Goal: Task Accomplishment & Management: Manage account settings

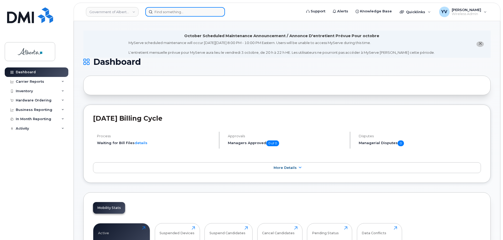
click at [159, 11] on input at bounding box center [185, 11] width 80 height 9
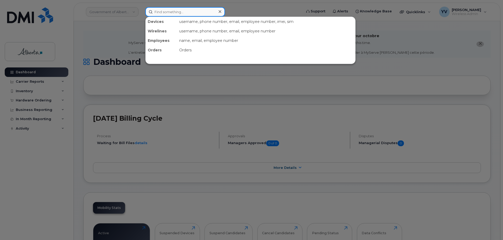
paste input "7802421386"
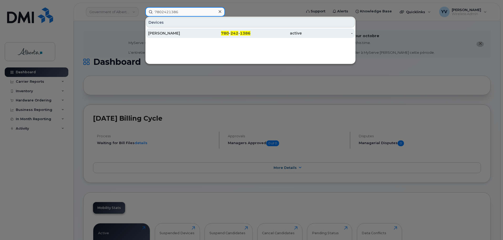
type input "7802421386"
click at [242, 32] on span "1386" at bounding box center [245, 33] width 11 height 5
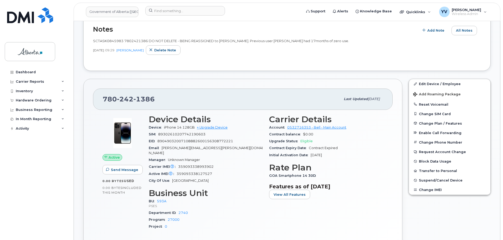
scroll to position [152, 0]
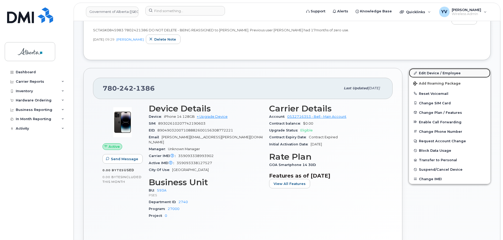
click at [432, 72] on link "Edit Device / Employee" at bounding box center [450, 72] width 82 height 9
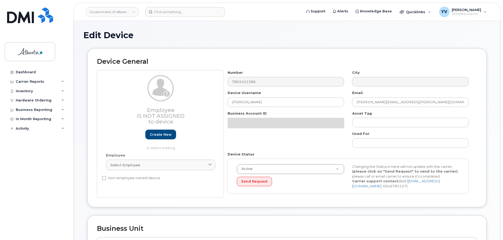
select select "4797682"
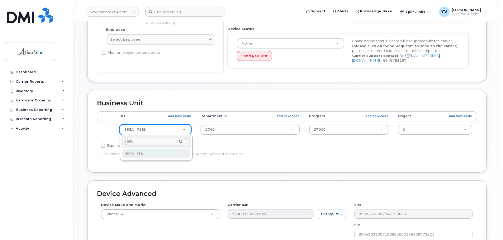
type input "050"
select select "4749738"
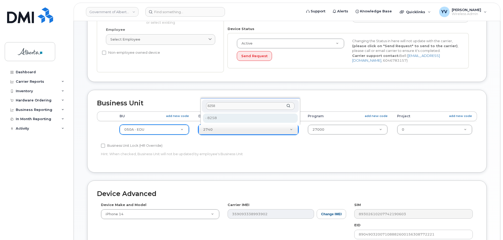
type input "8258"
type input "5678840"
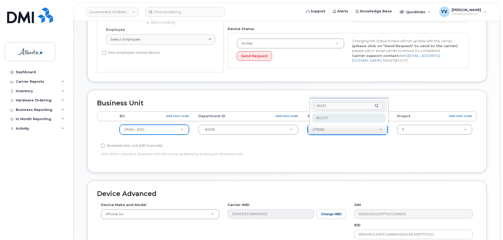
type input "80197"
type input "5678841"
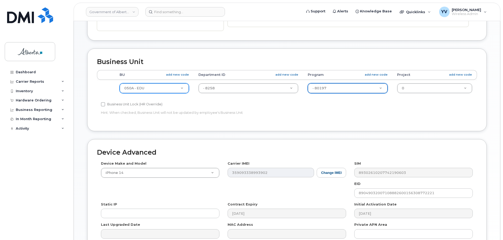
scroll to position [250, 0]
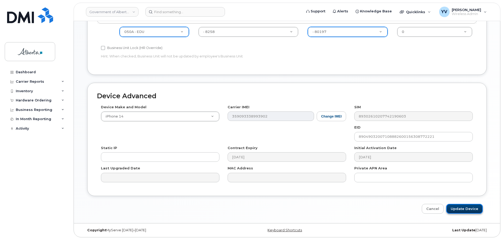
click at [464, 207] on input "Update Device" at bounding box center [465, 209] width 37 height 10
type input "Saving..."
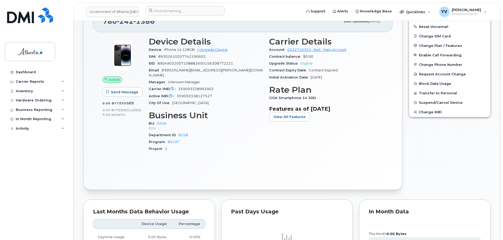
scroll to position [92, 0]
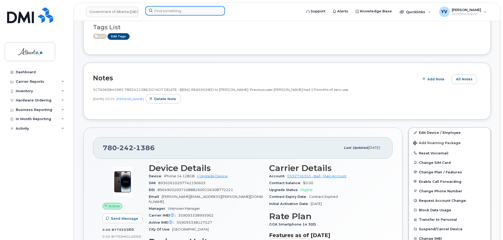
click at [160, 12] on input at bounding box center [185, 10] width 80 height 9
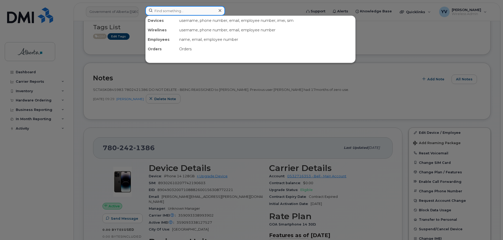
paste input "5875457914"
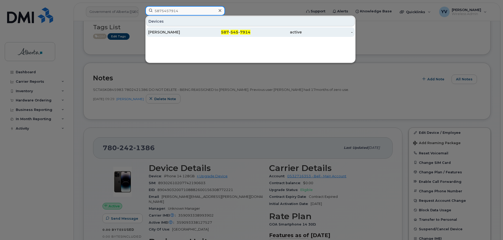
type input "5875457914"
click at [234, 31] on span "545" at bounding box center [235, 32] width 8 height 5
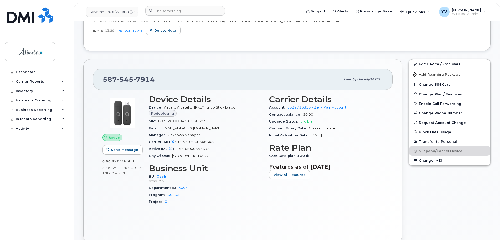
scroll to position [176, 0]
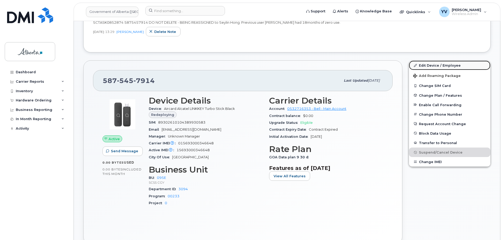
click at [432, 63] on link "Edit Device / Employee" at bounding box center [450, 65] width 82 height 9
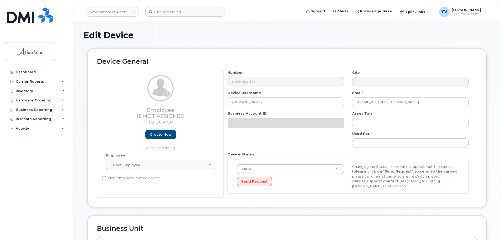
select select "4206362"
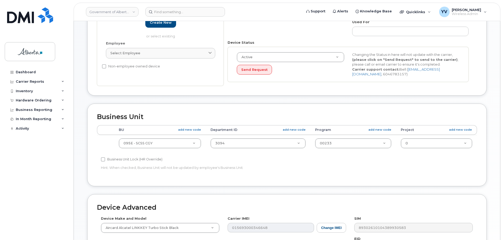
scroll to position [188, 0]
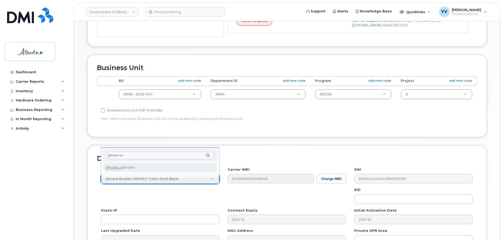
type input "iphone un"
select select "185"
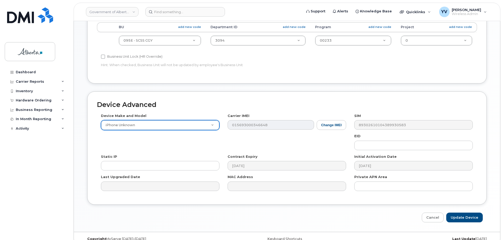
scroll to position [250, 0]
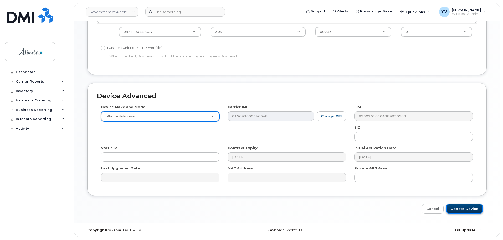
click at [467, 209] on input "Update Device" at bounding box center [465, 209] width 37 height 10
type input "Saving..."
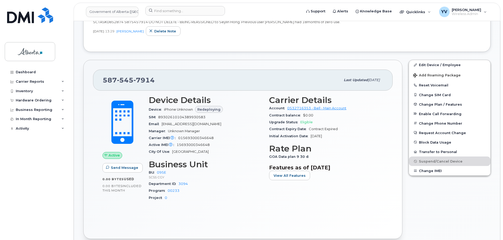
scroll to position [180, 0]
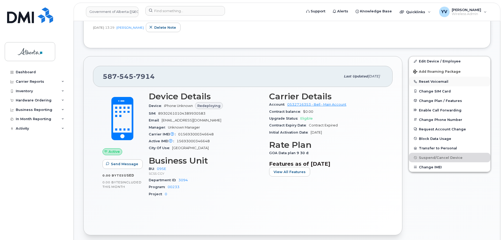
click at [430, 82] on button "Reset Voicemail" at bounding box center [450, 81] width 82 height 9
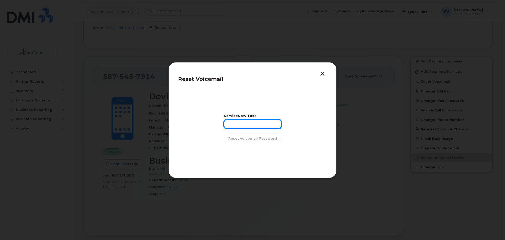
click at [230, 124] on input "text" at bounding box center [253, 123] width 58 height 9
paste input "SCTASK0852874"
type input "SCTASK0852874"
click at [243, 137] on span "Reset Voicemail Password" at bounding box center [252, 138] width 49 height 5
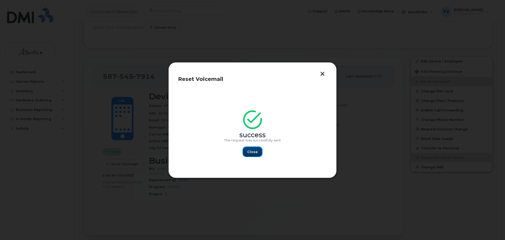
click at [250, 150] on span "Close" at bounding box center [252, 151] width 11 height 5
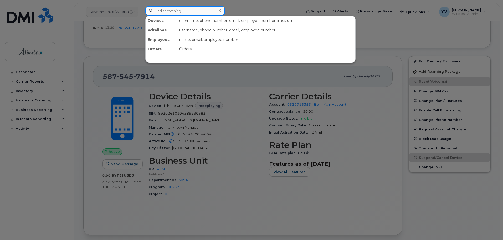
click at [158, 10] on input at bounding box center [185, 10] width 80 height 9
paste input "5873857196"
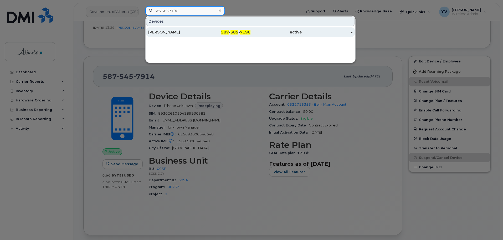
type input "5873857196"
click at [230, 32] on div "587 - 385 - 7196" at bounding box center [225, 31] width 51 height 5
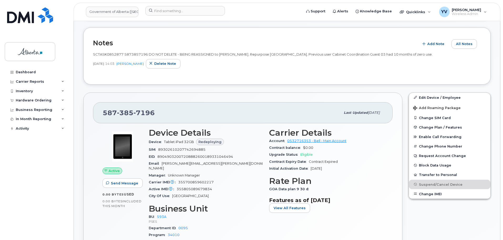
scroll to position [108, 0]
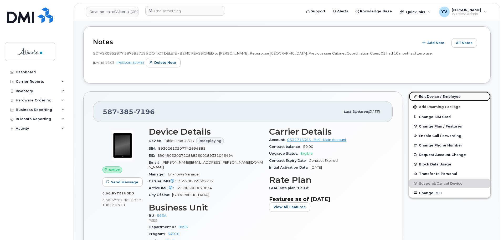
click at [425, 94] on link "Edit Device / Employee" at bounding box center [450, 96] width 82 height 9
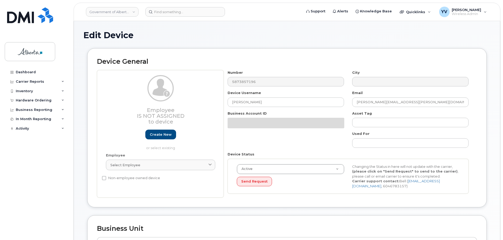
select select "4797682"
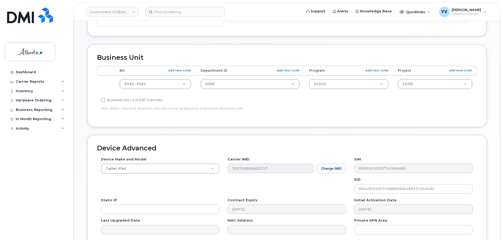
scroll to position [201, 0]
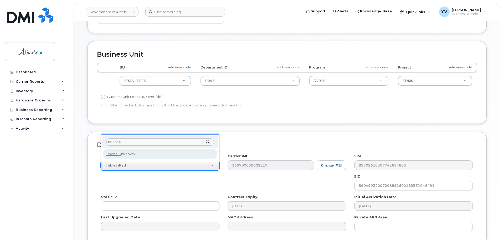
type input "iphone u"
select select "185"
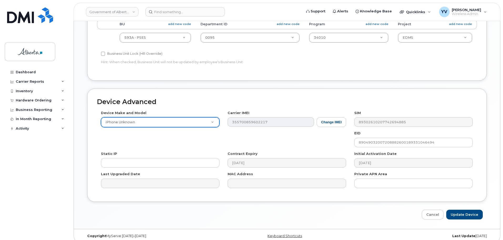
scroll to position [250, 0]
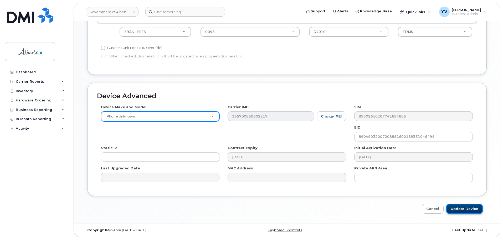
click at [463, 204] on input "Update Device" at bounding box center [465, 209] width 37 height 10
type input "Saving..."
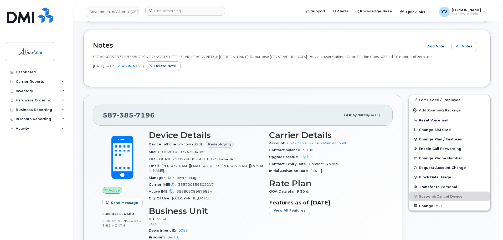
scroll to position [131, 0]
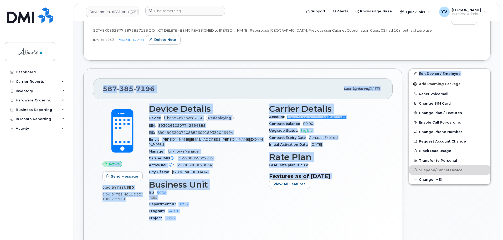
drag, startPoint x: 503, startPoint y: 74, endPoint x: 505, endPoint y: 42, distance: 32.1
click at [360, 136] on div "Contract Expiry Date Contract Expired" at bounding box center [326, 137] width 114 height 7
click at [368, 131] on div "Upgrade Status Eligible" at bounding box center [326, 130] width 114 height 7
click at [369, 130] on div "Upgrade Status Eligible" at bounding box center [326, 130] width 114 height 7
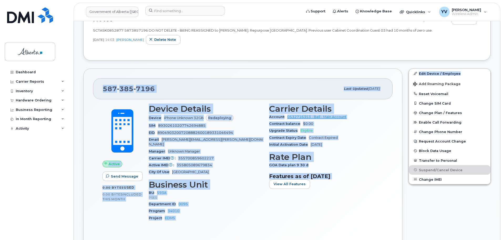
drag, startPoint x: 229, startPoint y: 163, endPoint x: 178, endPoint y: 159, distance: 50.6
click at [228, 163] on div "Active IMEI Active IMEI is refreshed daily with a delay of up to 48 hours follo…" at bounding box center [206, 165] width 114 height 7
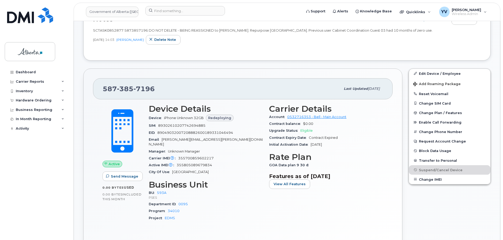
click at [49, 176] on div "Dashboard Carrier Reports Monthly Billing Data Daily Data Pooling Data Behavior…" at bounding box center [37, 149] width 65 height 164
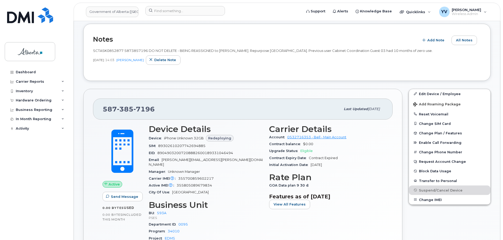
scroll to position [125, 0]
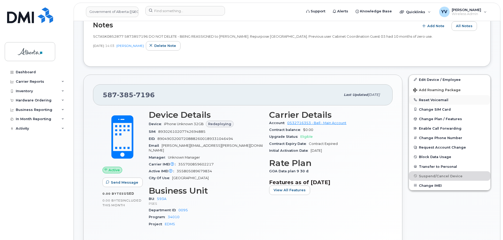
click at [429, 99] on button "Reset Voicemail" at bounding box center [450, 99] width 82 height 9
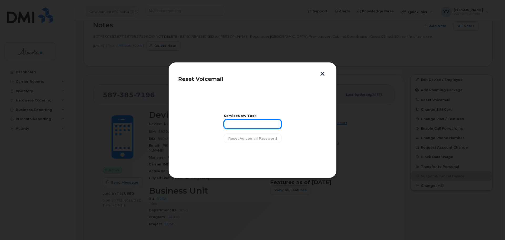
click at [231, 125] on input "text" at bounding box center [253, 123] width 58 height 9
paste input "SCTASK0852877"
type input "SCTASK0852877"
click at [248, 138] on span "Reset Voicemail Password" at bounding box center [252, 138] width 49 height 5
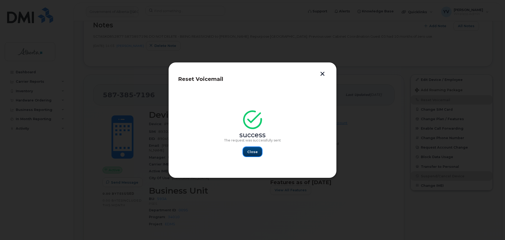
click at [249, 151] on span "Close" at bounding box center [252, 151] width 11 height 5
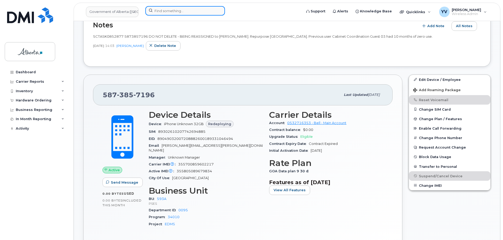
click at [162, 7] on input at bounding box center [185, 10] width 80 height 9
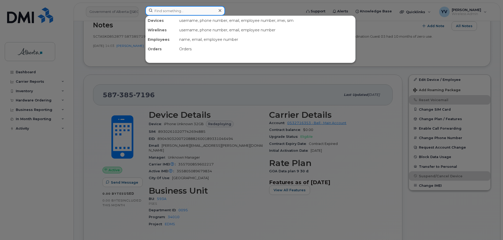
paste input "7802649761"
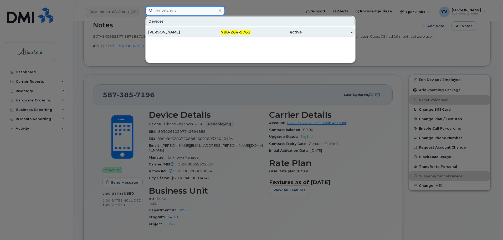
type input "7802649761"
click at [229, 31] on span "780" at bounding box center [225, 32] width 8 height 5
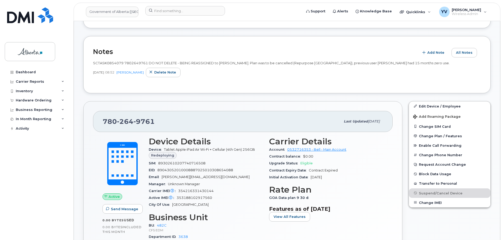
scroll to position [161, 0]
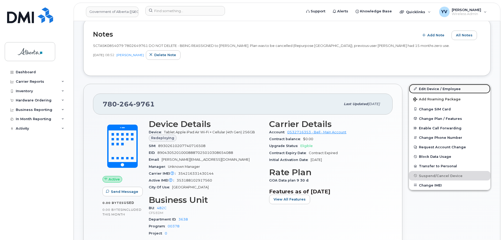
click at [433, 86] on link "Edit Device / Employee" at bounding box center [450, 88] width 82 height 9
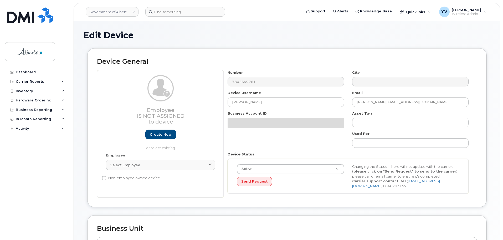
select select "4749733"
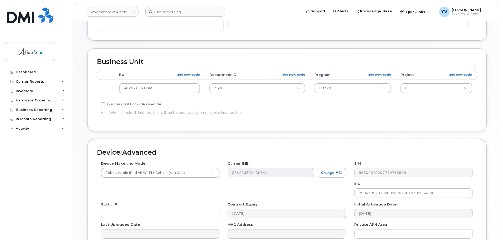
scroll to position [197, 0]
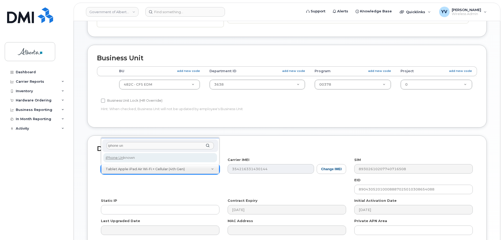
type input "iphone un"
select select "185"
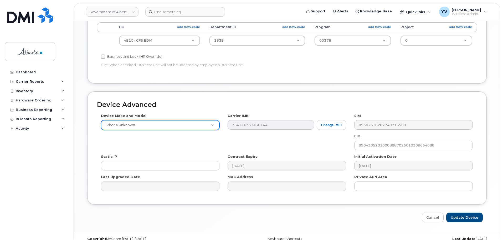
scroll to position [250, 0]
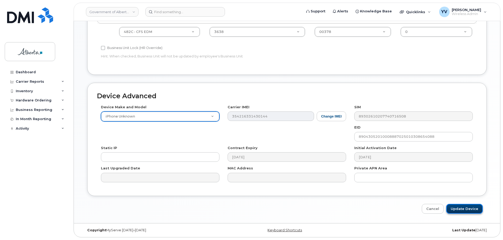
click at [467, 208] on input "Update Device" at bounding box center [465, 209] width 37 height 10
type input "Saving..."
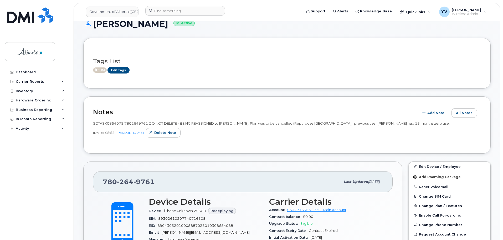
scroll to position [110, 0]
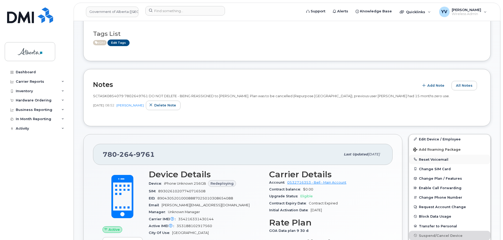
click at [431, 158] on button "Reset Voicemail" at bounding box center [450, 158] width 82 height 9
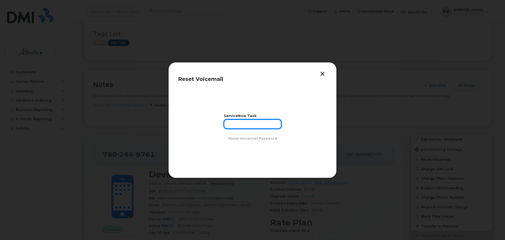
click at [238, 126] on input "text" at bounding box center [253, 123] width 58 height 9
paste input "7802649761"
type input "7"
paste input "SCTASK0854079"
type input "SCTASK0854079"
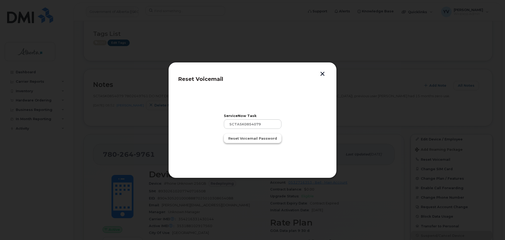
click at [243, 138] on span "Reset Voicemail Password" at bounding box center [252, 138] width 49 height 5
click at [249, 147] on button "Close" at bounding box center [252, 151] width 19 height 9
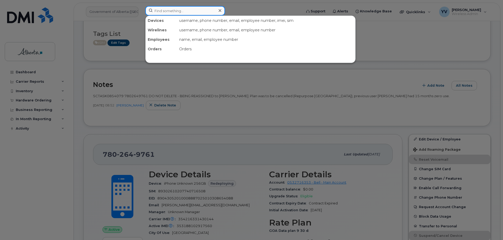
click at [162, 11] on input at bounding box center [185, 10] width 80 height 9
paste input "8257341121"
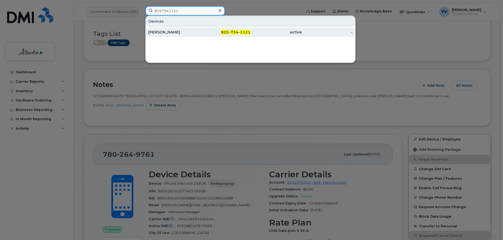
type input "8257341121"
click at [234, 30] on span "734" at bounding box center [235, 32] width 8 height 5
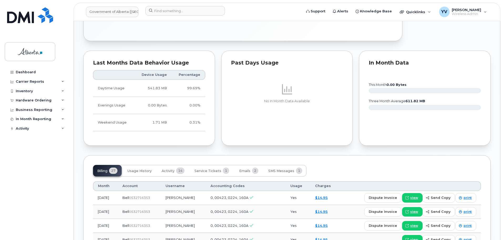
scroll to position [407, 0]
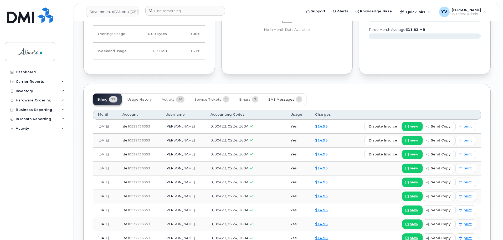
click at [282, 97] on span "SMS Messages" at bounding box center [282, 99] width 26 height 4
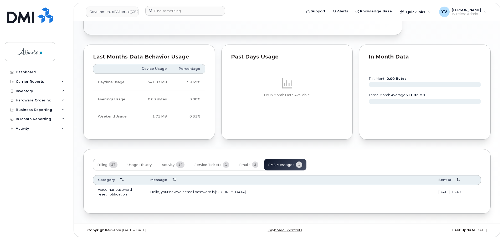
scroll to position [337, 0]
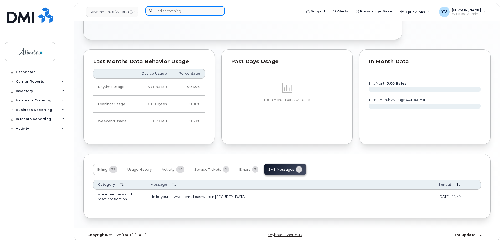
click at [159, 12] on input at bounding box center [185, 10] width 80 height 9
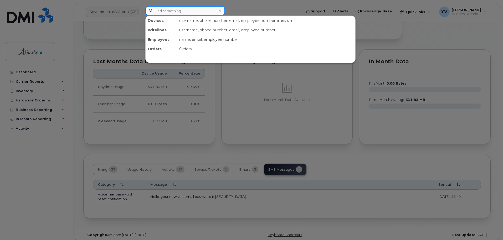
paste input "7802399229"
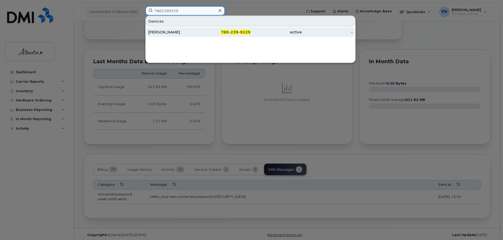
type input "7802399229"
click at [233, 33] on span "239" at bounding box center [235, 32] width 8 height 5
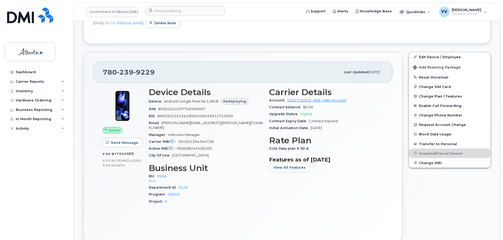
scroll to position [197, 0]
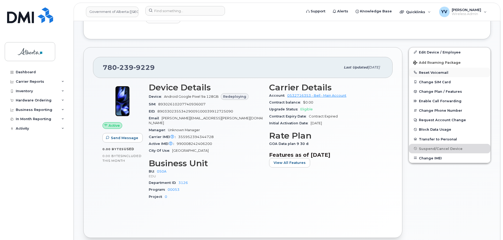
click at [428, 71] on button "Reset Voicemail" at bounding box center [450, 72] width 82 height 9
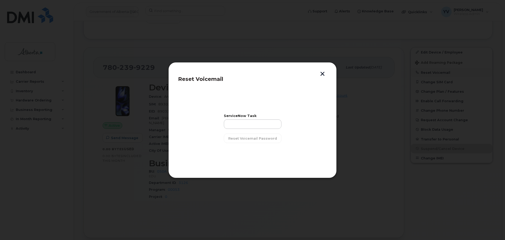
click at [428, 71] on div at bounding box center [252, 120] width 505 height 240
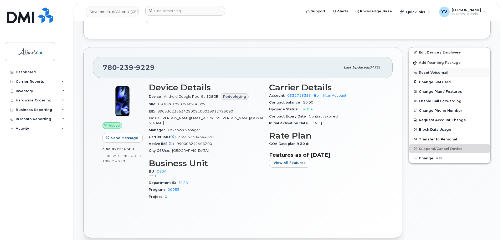
click at [428, 71] on button "Reset Voicemail" at bounding box center [450, 72] width 82 height 9
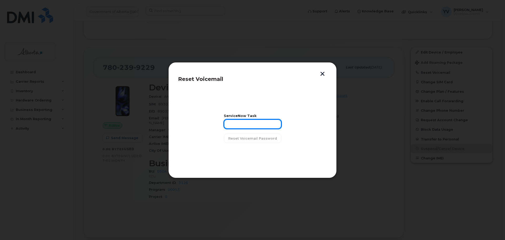
click at [232, 125] on input "text" at bounding box center [253, 123] width 58 height 9
paste input "SCTASK0854346"
type input "SCTASK0854346"
click at [249, 138] on span "Reset Voicemail Password" at bounding box center [252, 138] width 49 height 5
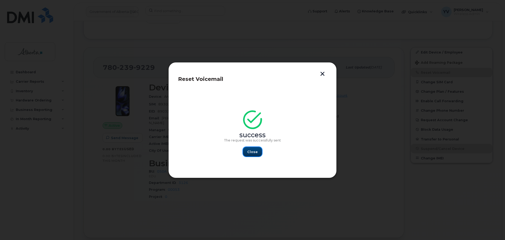
click at [250, 152] on span "Close" at bounding box center [252, 151] width 11 height 5
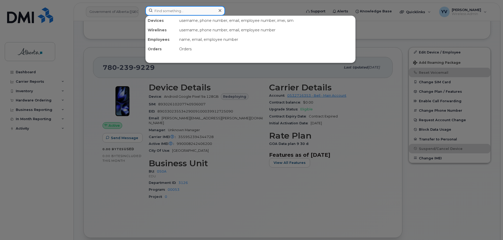
click at [153, 12] on input at bounding box center [185, 10] width 80 height 9
paste input "5875457914"
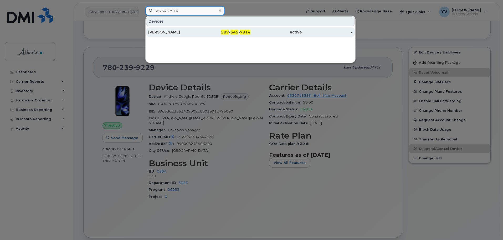
type input "5875457914"
click at [227, 30] on span "587" at bounding box center [225, 32] width 8 height 5
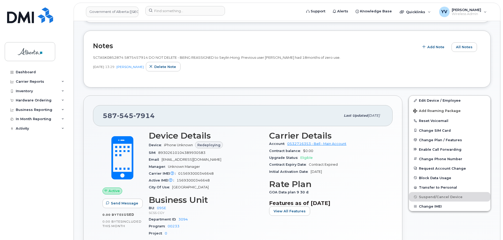
scroll to position [145, 0]
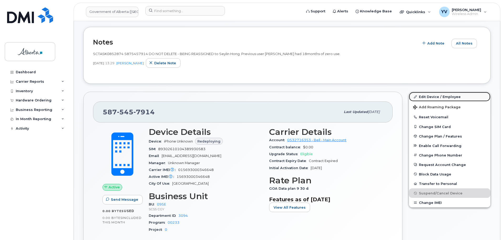
click at [431, 95] on link "Edit Device / Employee" at bounding box center [450, 96] width 82 height 9
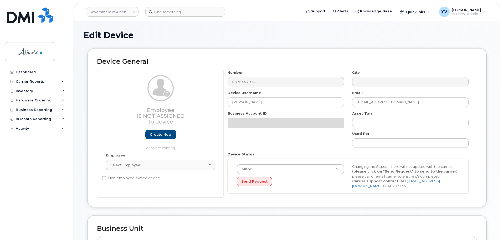
select select "4206362"
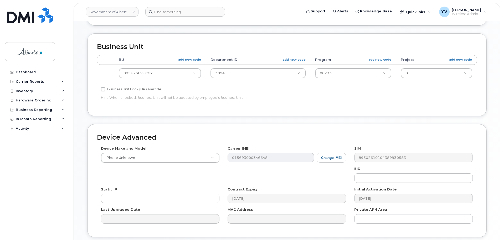
scroll to position [224, 0]
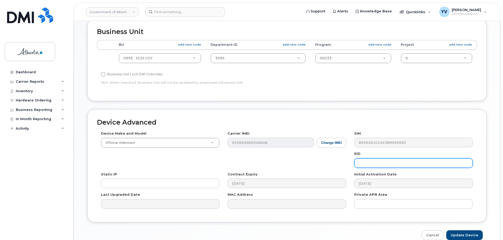
click at [375, 161] on input "text" at bounding box center [414, 162] width 119 height 9
paste input "89043052010008887025010313615638"
type input "89043052010008887025010313615638"
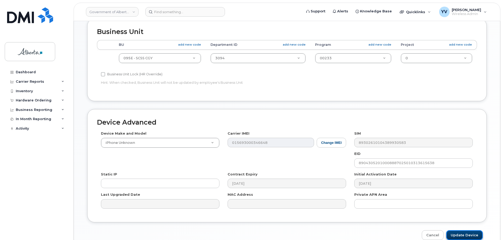
click at [468, 235] on input "Update Device" at bounding box center [465, 235] width 37 height 10
type input "Saving..."
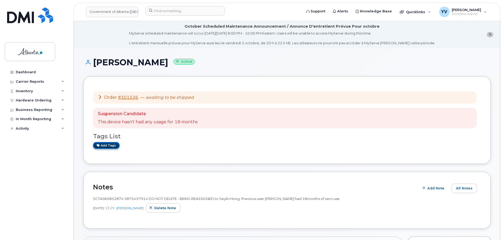
click at [107, 144] on link "Add tags" at bounding box center [106, 145] width 27 height 7
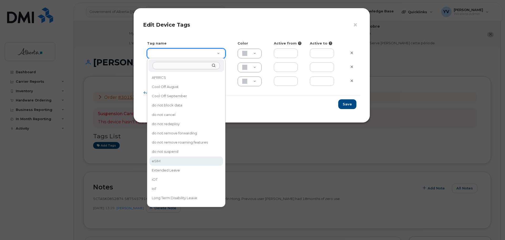
type input "eSIM"
type input "D6CDC1"
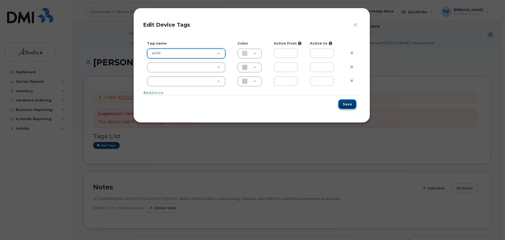
click at [346, 103] on button "Save" at bounding box center [347, 104] width 18 height 10
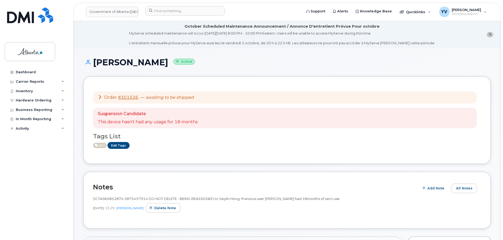
scroll to position [142, 0]
